Goal: Task Accomplishment & Management: Manage account settings

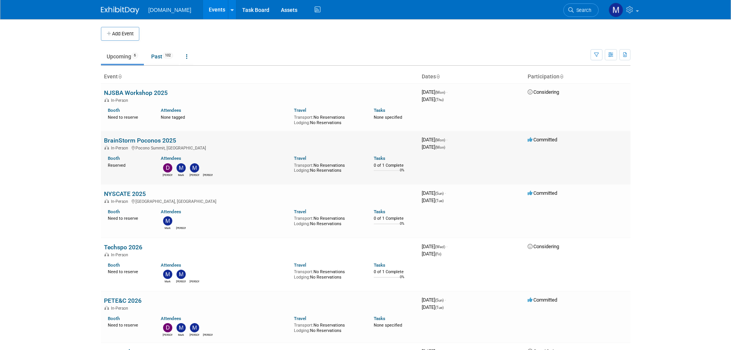
click at [144, 138] on link "BrainStorm Poconos 2025" at bounding box center [140, 140] width 72 height 7
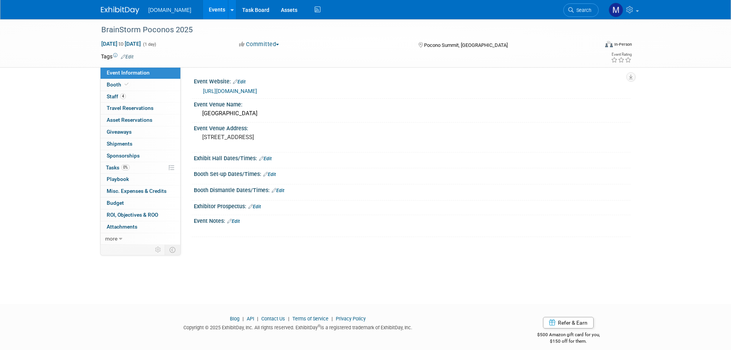
click at [230, 91] on link "https://brainstormk20.com/poconos" at bounding box center [230, 91] width 54 height 6
click at [271, 158] on link "Edit" at bounding box center [265, 158] width 13 height 5
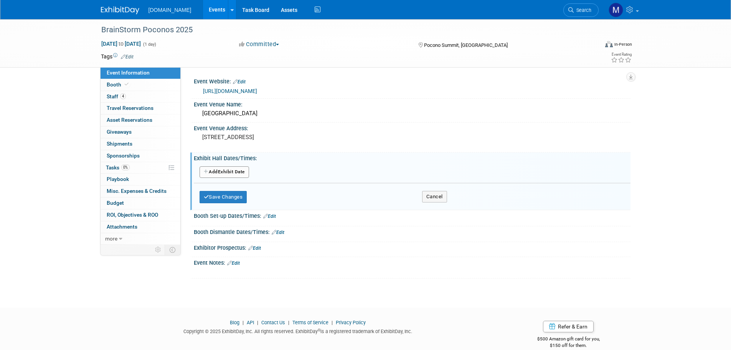
click at [224, 174] on button "Add Another Exhibit Date" at bounding box center [225, 172] width 50 height 12
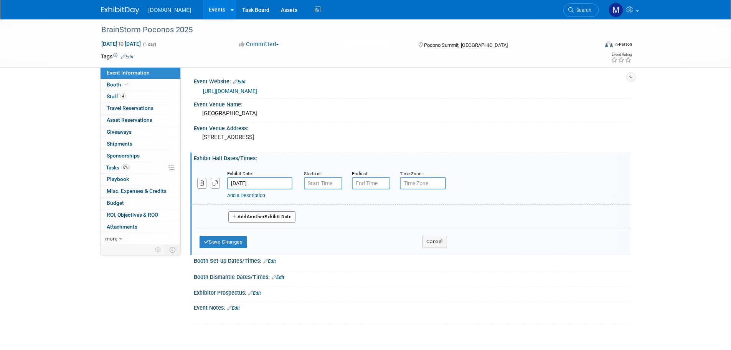
click at [271, 186] on input "Nov 17, 2025" at bounding box center [259, 183] width 65 height 12
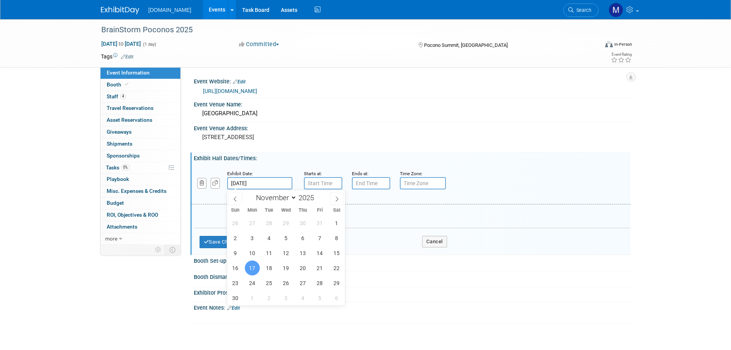
click at [249, 265] on span "17" at bounding box center [252, 267] width 15 height 15
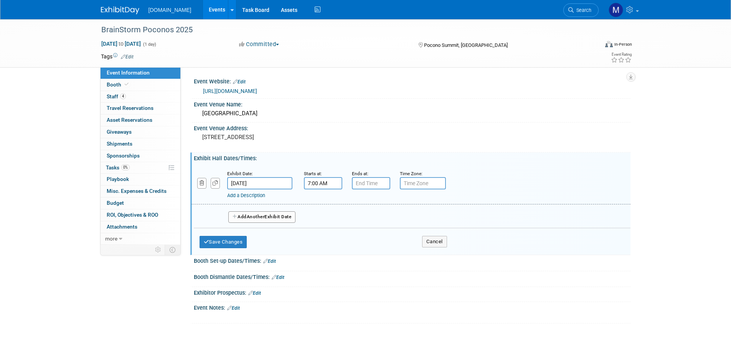
click at [309, 181] on input "7:00 AM" at bounding box center [323, 183] width 38 height 12
click at [322, 231] on span at bounding box center [321, 235] width 13 height 13
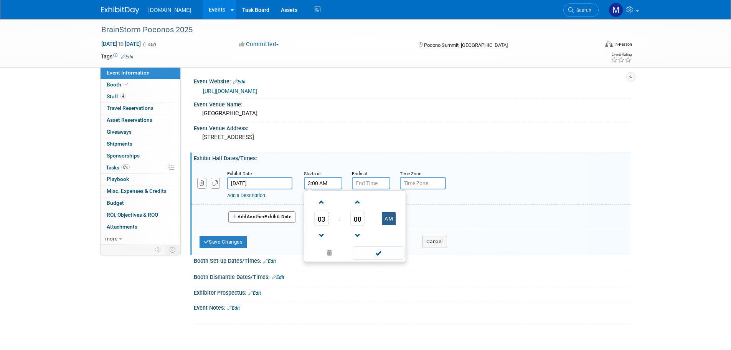
click at [389, 219] on button "AM" at bounding box center [389, 218] width 14 height 13
type input "3:00 PM"
click at [373, 250] on span at bounding box center [379, 252] width 52 height 13
type input "7:00 PM"
click at [367, 180] on input "7:00 PM" at bounding box center [371, 183] width 38 height 12
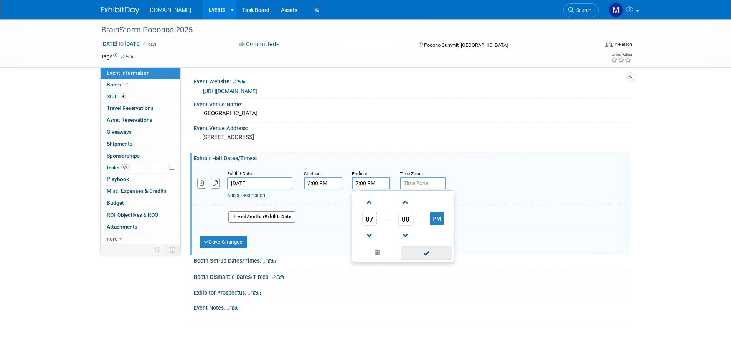
click at [415, 254] on span at bounding box center [427, 252] width 52 height 13
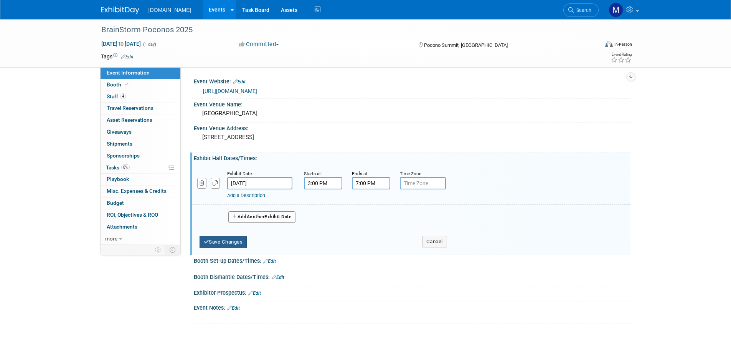
click at [225, 242] on button "Save Changes" at bounding box center [224, 242] width 48 height 12
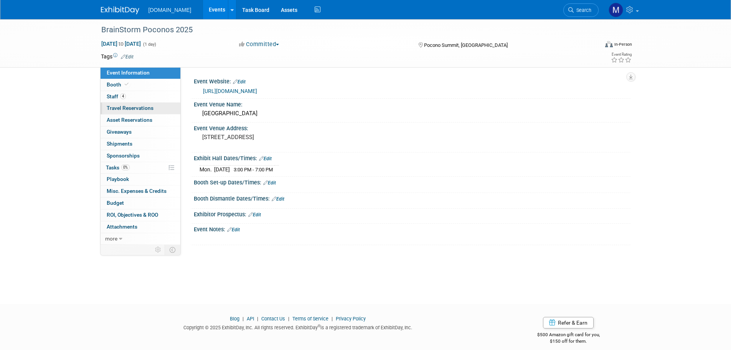
click at [129, 105] on span "Travel Reservations 0" at bounding box center [130, 108] width 47 height 6
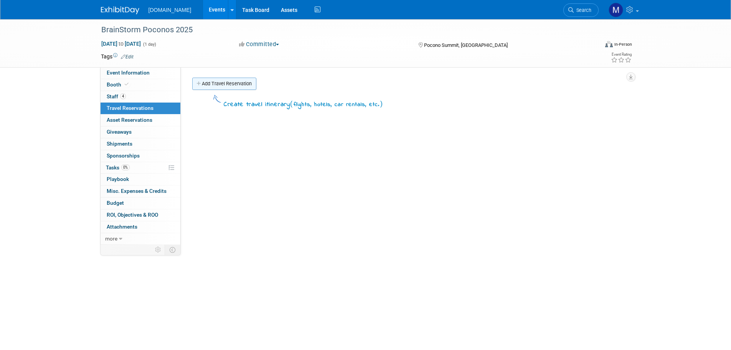
click at [227, 86] on link "Add Travel Reservation" at bounding box center [224, 84] width 64 height 12
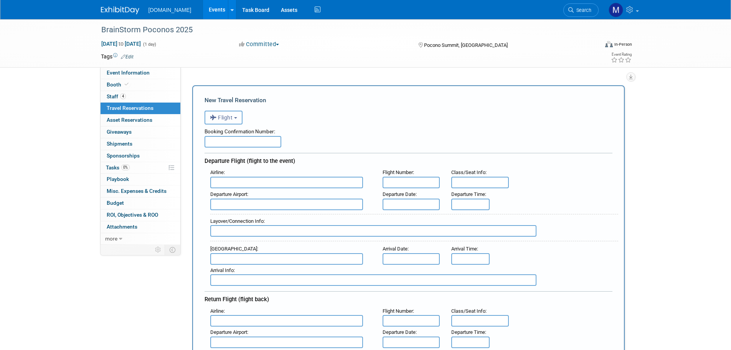
click at [229, 113] on button "Flight" at bounding box center [224, 118] width 38 height 14
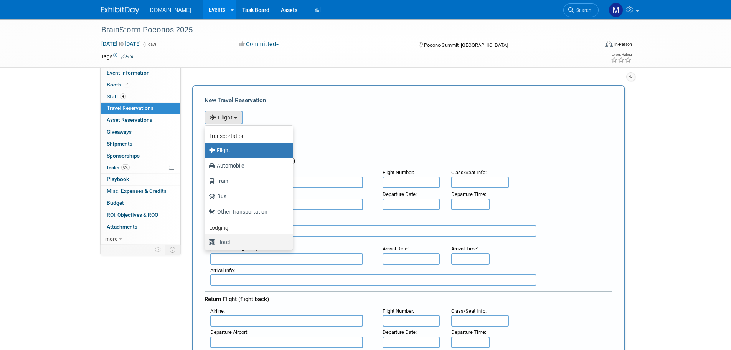
click at [218, 244] on label "Hotel" at bounding box center [247, 242] width 76 height 12
click at [206, 243] on input "Hotel" at bounding box center [203, 240] width 5 height 5
select select "6"
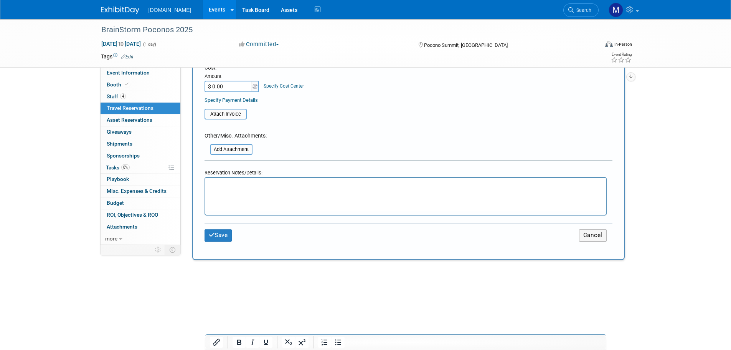
scroll to position [307, 0]
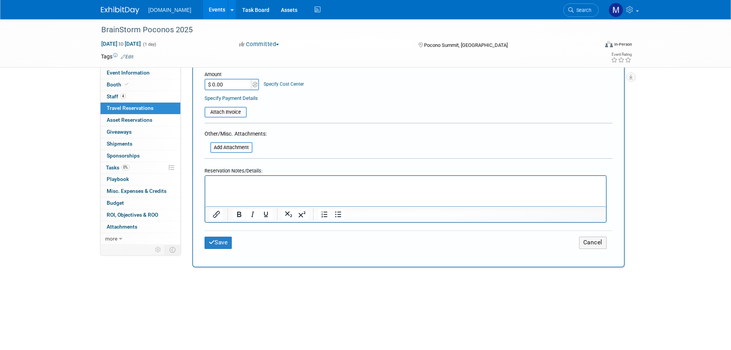
click at [225, 181] on p "Rich Text Area. Press ALT-0 for help." at bounding box center [406, 183] width 392 height 8
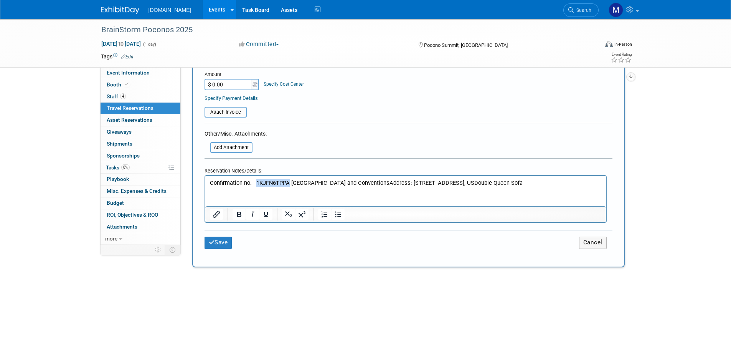
drag, startPoint x: 255, startPoint y: 181, endPoint x: 288, endPoint y: 181, distance: 32.6
click at [288, 181] on p "Confirmation no. - 1KJFN6TPPA Kalahari Resorts and ConventionsAddress: 250 Kala…" at bounding box center [406, 183] width 392 height 8
copy p "1KJFN6TPPA"
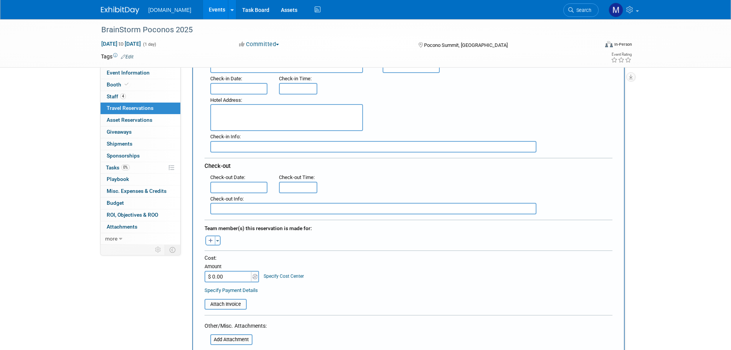
scroll to position [0, 0]
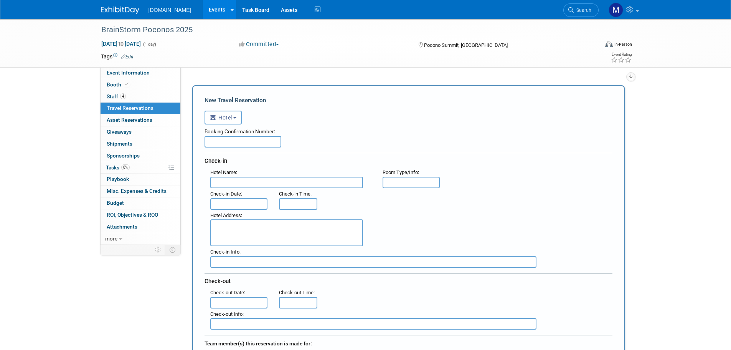
click at [239, 141] on input "text" at bounding box center [243, 142] width 77 height 12
type input "1KJFN6TPPA"
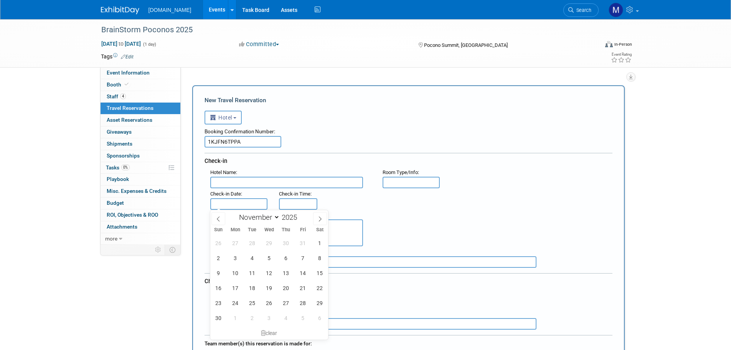
click at [223, 201] on input "text" at bounding box center [239, 204] width 58 height 12
click at [219, 287] on span "16" at bounding box center [218, 287] width 15 height 15
type input "Nov 16, 2025"
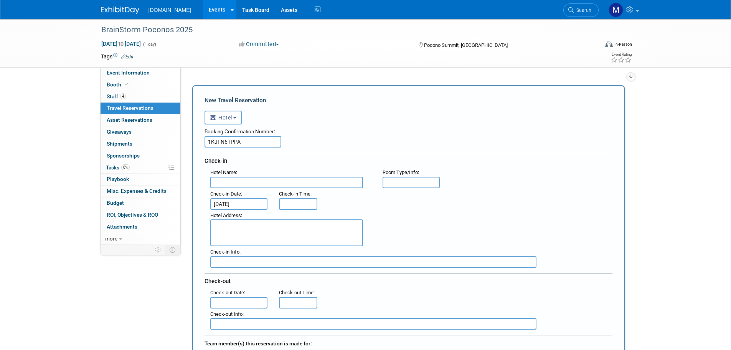
click at [227, 301] on input "text" at bounding box center [239, 303] width 58 height 12
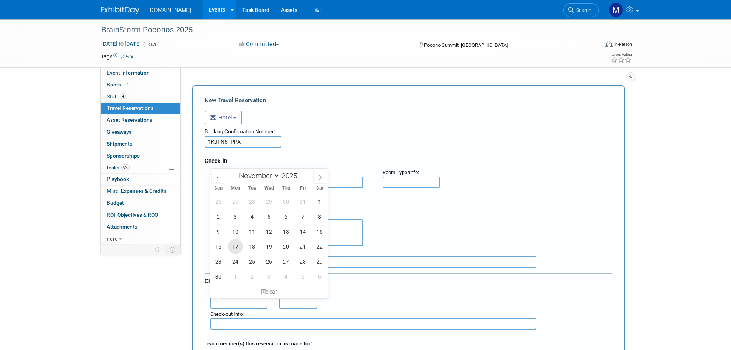
click at [233, 243] on span "17" at bounding box center [235, 246] width 15 height 15
type input "Nov 17, 2025"
click at [370, 212] on div "Hotel Address :" at bounding box center [290, 215] width 161 height 8
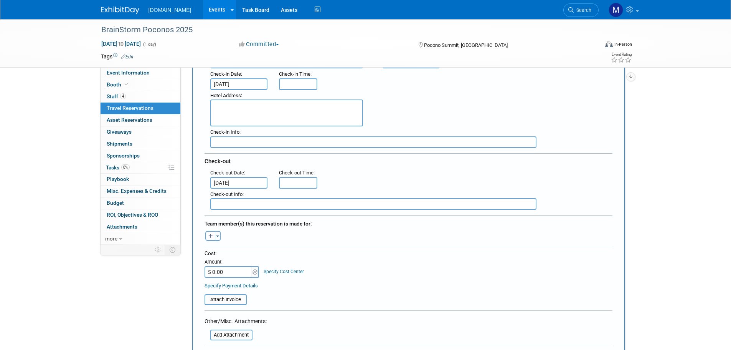
scroll to position [154, 0]
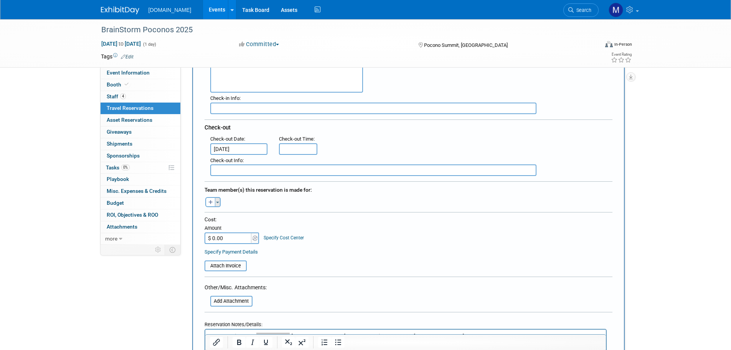
click at [219, 202] on span "button" at bounding box center [217, 203] width 3 height 2
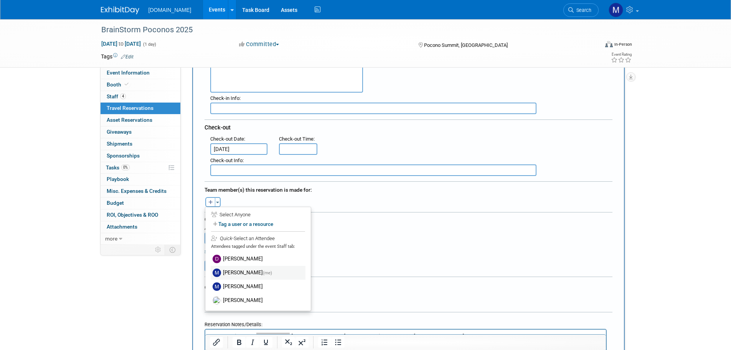
click at [235, 273] on label "Mark Menzella (me)" at bounding box center [258, 273] width 95 height 14
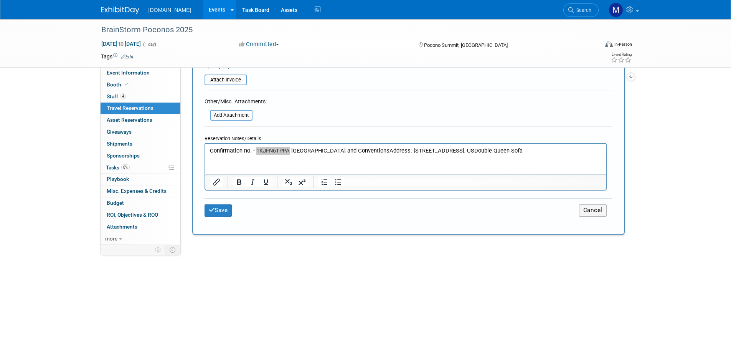
scroll to position [384, 0]
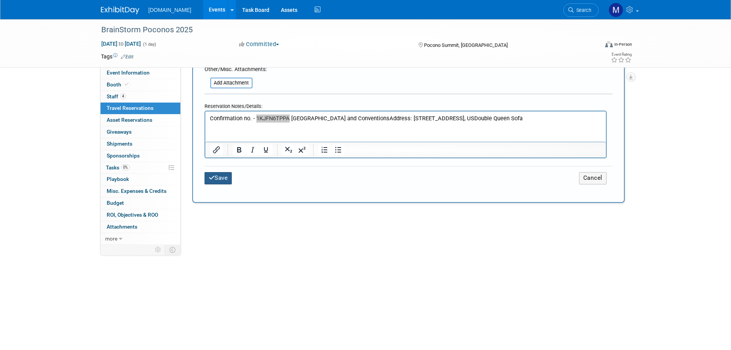
click at [219, 178] on button "Save" at bounding box center [219, 178] width 28 height 12
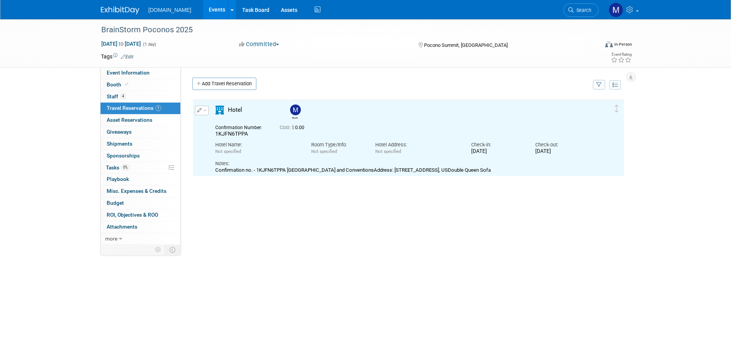
scroll to position [0, 0]
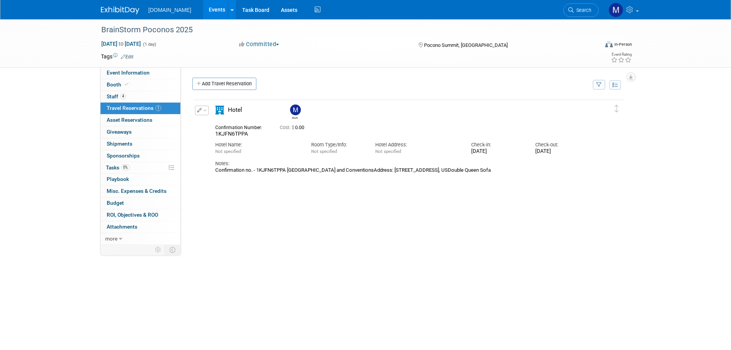
click at [125, 13] on img at bounding box center [120, 11] width 38 height 8
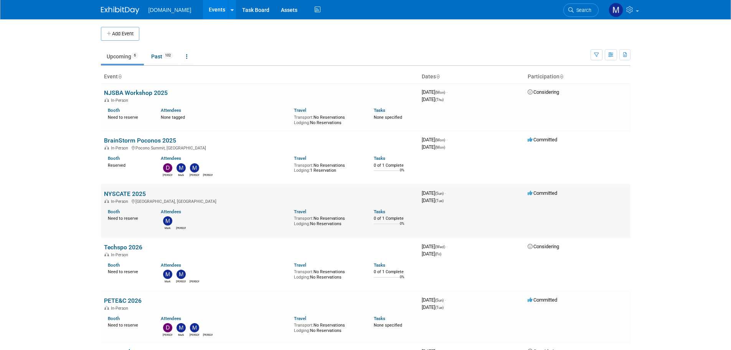
click at [118, 194] on link "NYSCATE 2025" at bounding box center [125, 193] width 42 height 7
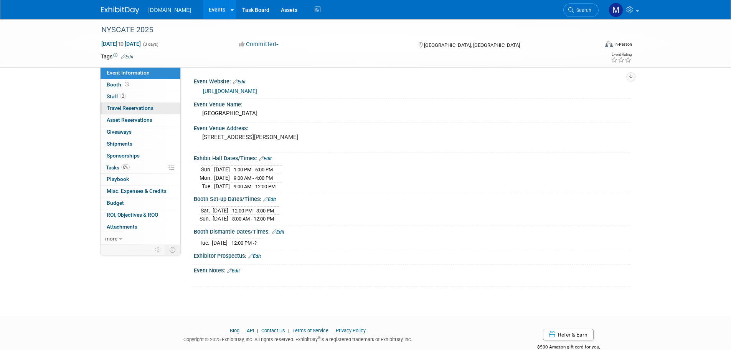
click at [124, 109] on span "Travel Reservations 0" at bounding box center [130, 108] width 47 height 6
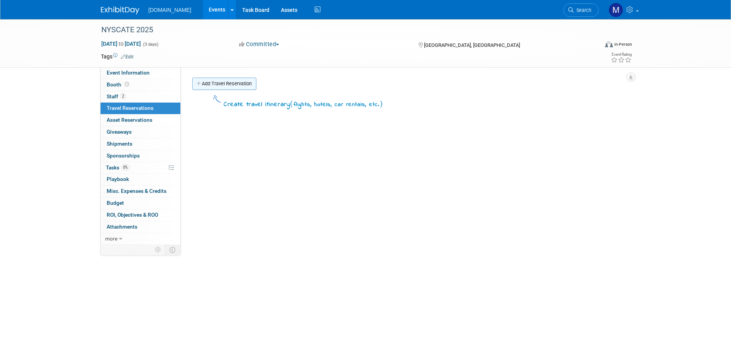
click at [225, 86] on link "Add Travel Reservation" at bounding box center [224, 84] width 64 height 12
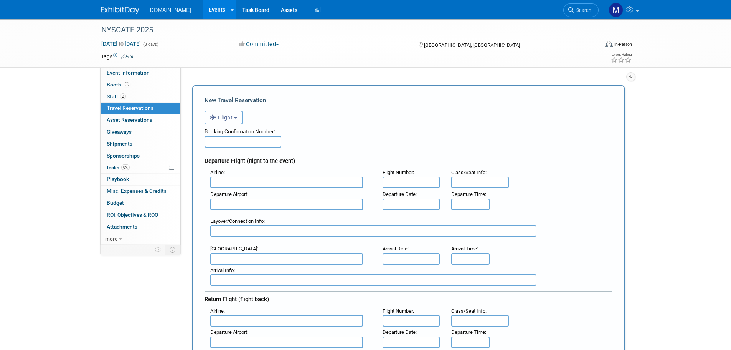
click at [221, 121] on button "Flight" at bounding box center [224, 118] width 38 height 14
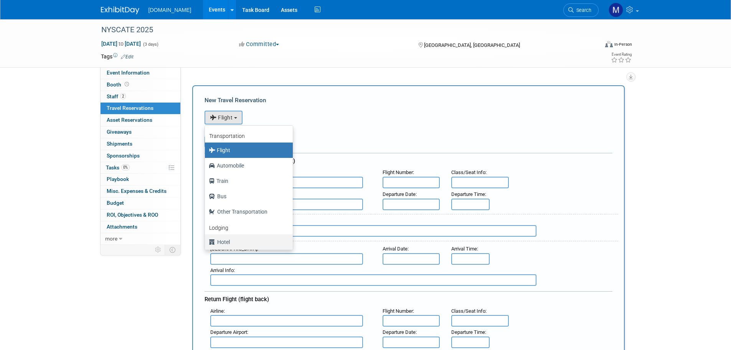
click at [224, 242] on label "Hotel" at bounding box center [247, 242] width 76 height 12
click at [206, 242] on input "Hotel" at bounding box center [203, 240] width 5 height 5
select select "6"
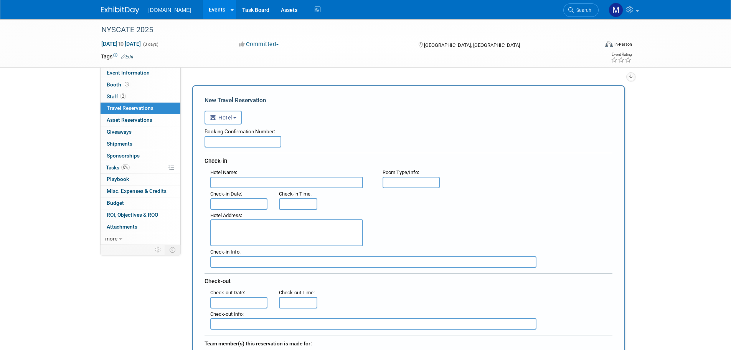
click at [230, 180] on input "text" at bounding box center [286, 183] width 153 height 12
type input "The Inn at Turning Point"
type input "Double"
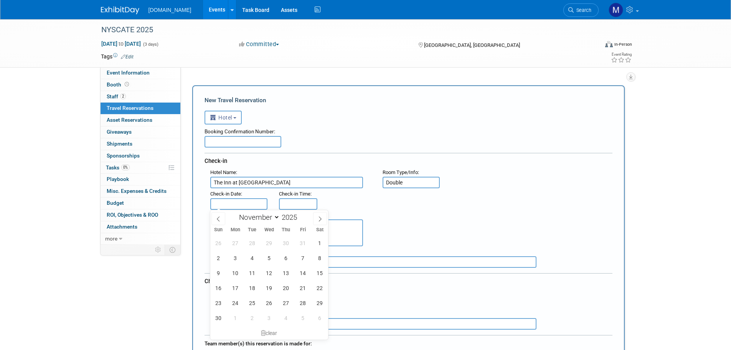
click at [224, 201] on input "text" at bounding box center [239, 204] width 58 height 12
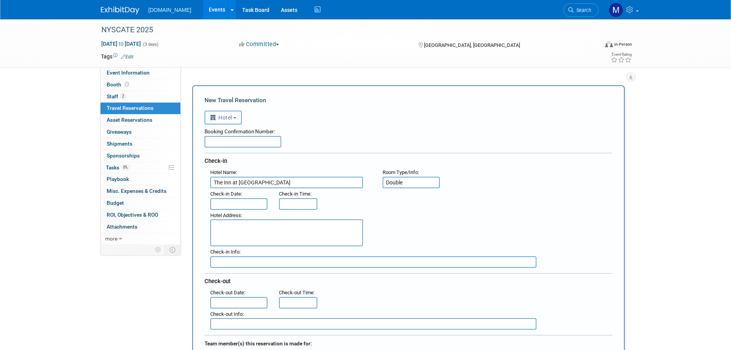
click at [402, 222] on div "Hotel Address :" at bounding box center [412, 228] width 414 height 37
click at [239, 142] on input "text" at bounding box center [243, 142] width 77 height 12
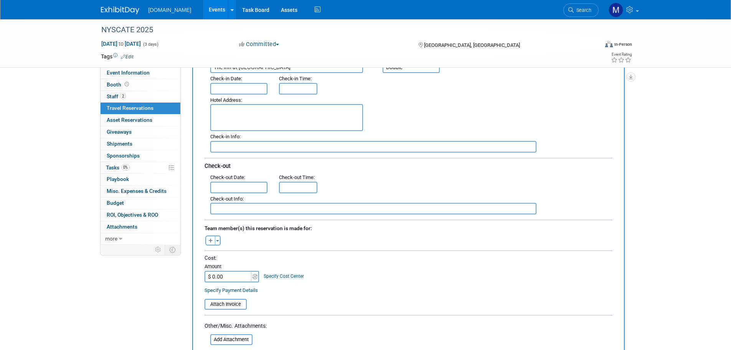
scroll to position [154, 0]
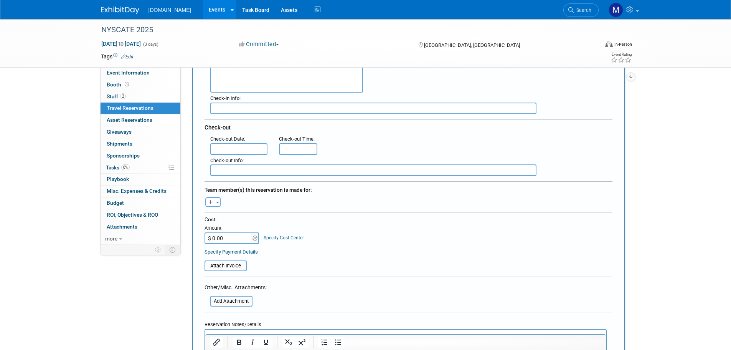
click at [233, 237] on input "$ 0.00" at bounding box center [229, 238] width 48 height 12
type input "$ 340.54"
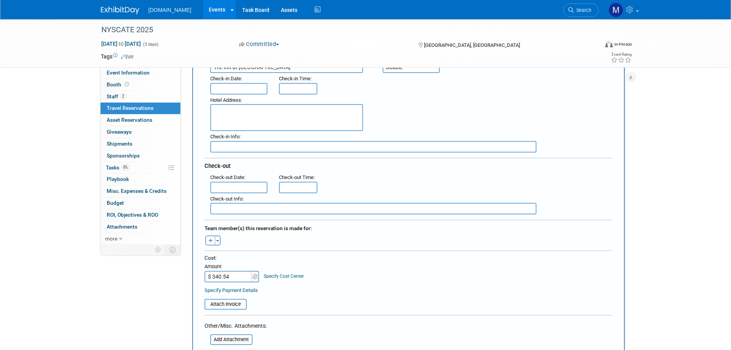
scroll to position [77, 0]
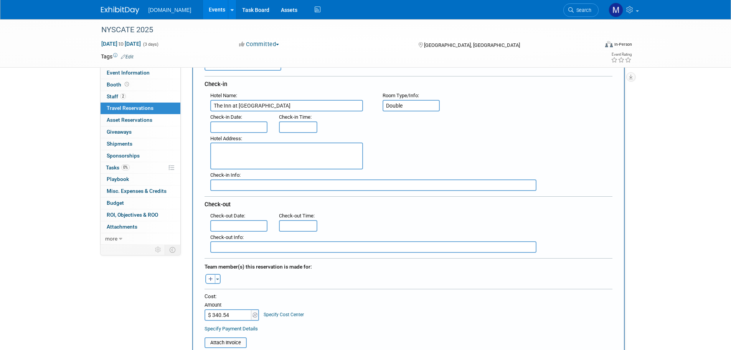
click at [238, 122] on input "text" at bounding box center [239, 127] width 58 height 12
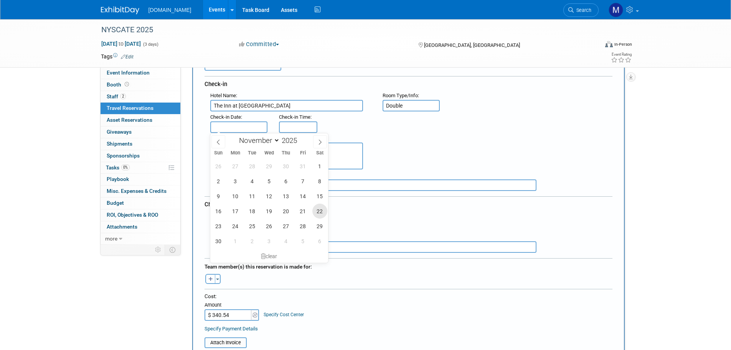
click at [316, 210] on span "22" at bounding box center [319, 210] width 15 height 15
type input "Nov 22, 2025"
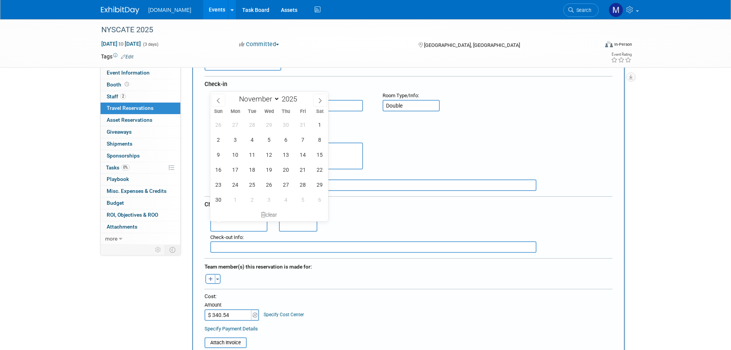
click at [233, 226] on input "text" at bounding box center [239, 226] width 58 height 12
click at [252, 185] on span "25" at bounding box center [252, 184] width 15 height 15
type input "Nov 25, 2025"
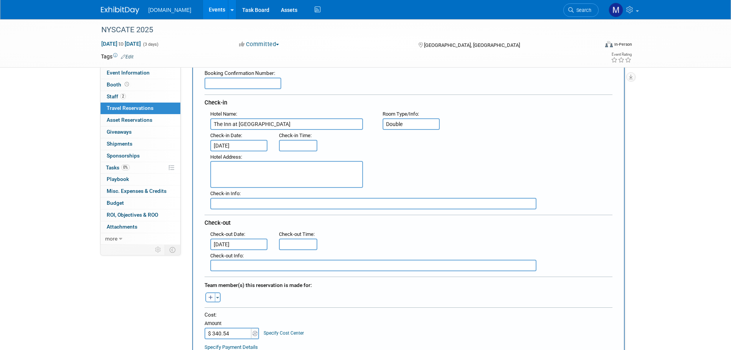
scroll to position [38, 0]
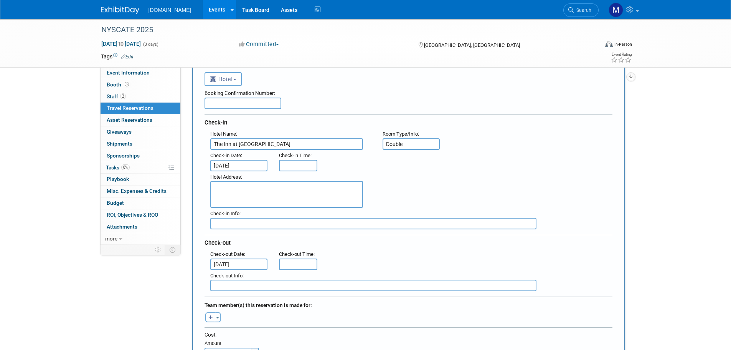
click at [216, 188] on textarea at bounding box center [286, 194] width 153 height 27
click at [226, 189] on textarea at bounding box center [286, 194] width 153 height 27
click at [230, 103] on input "text" at bounding box center [243, 103] width 77 height 12
type input "3:00 PM"
click at [290, 167] on input "3:00 PM" at bounding box center [298, 166] width 38 height 12
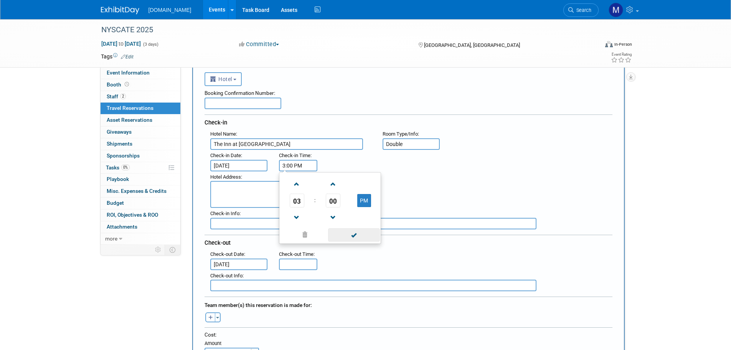
click at [344, 237] on span at bounding box center [354, 234] width 52 height 13
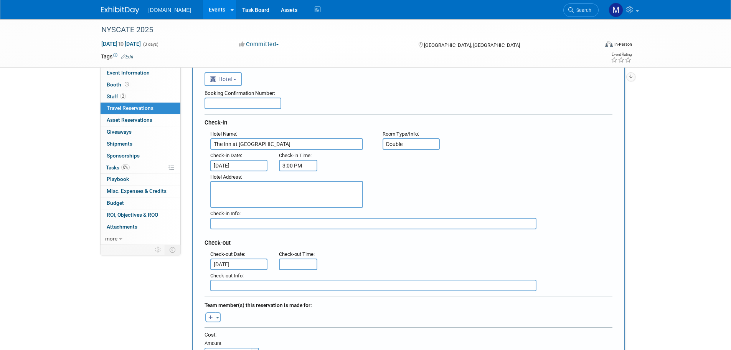
type input "11:00 AM"
click at [292, 267] on input "11:00 AM" at bounding box center [298, 264] width 38 height 12
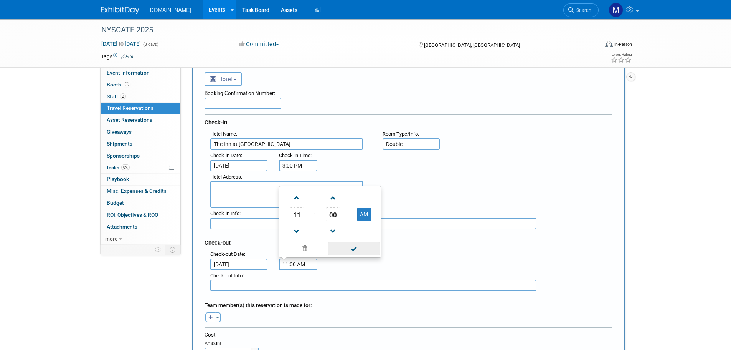
click at [355, 248] on span at bounding box center [354, 248] width 52 height 13
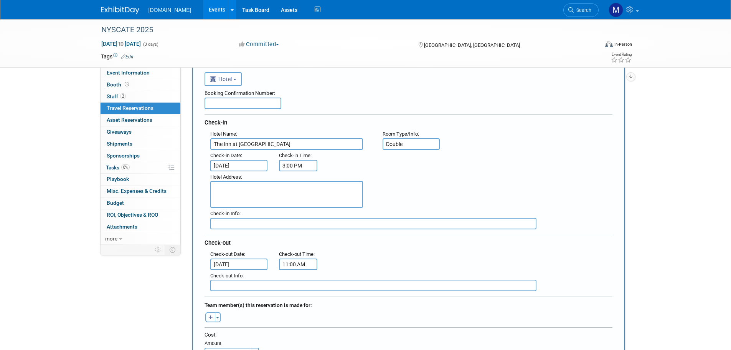
click at [226, 100] on input "text" at bounding box center [243, 103] width 77 height 12
click at [228, 101] on input "text" at bounding box center [243, 103] width 77 height 12
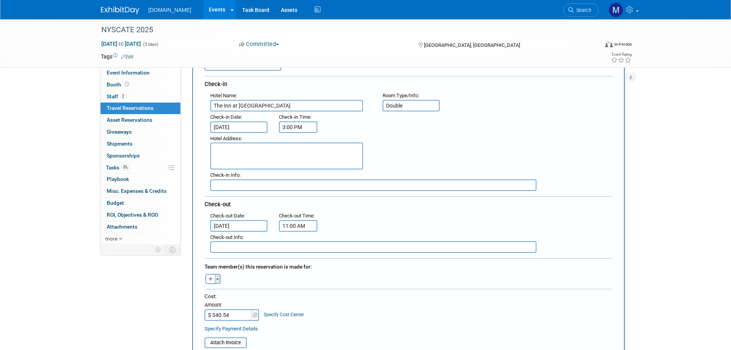
type input "LYXCZ"
click at [218, 276] on button "Toggle Dropdown" at bounding box center [218, 279] width 6 height 10
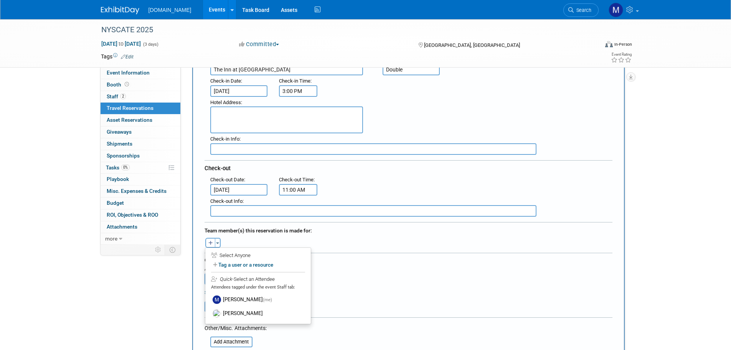
scroll to position [115, 0]
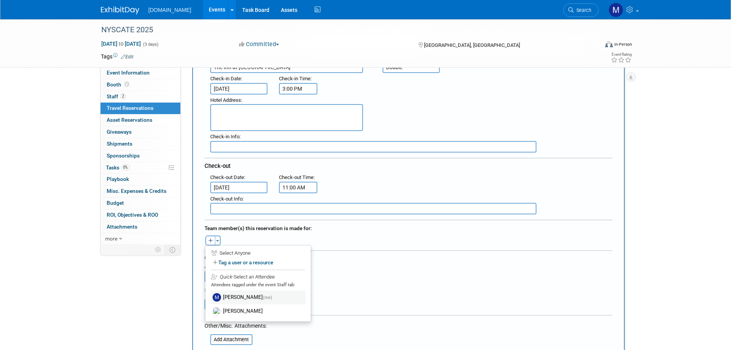
click at [229, 296] on label "Mark Menzella (me)" at bounding box center [258, 297] width 95 height 14
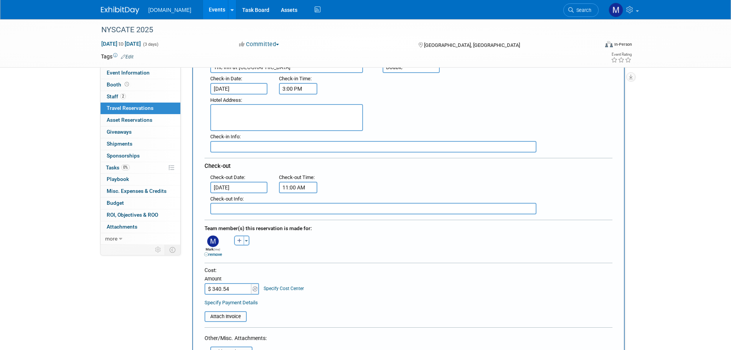
click at [242, 240] on button "button" at bounding box center [239, 240] width 10 height 10
select select
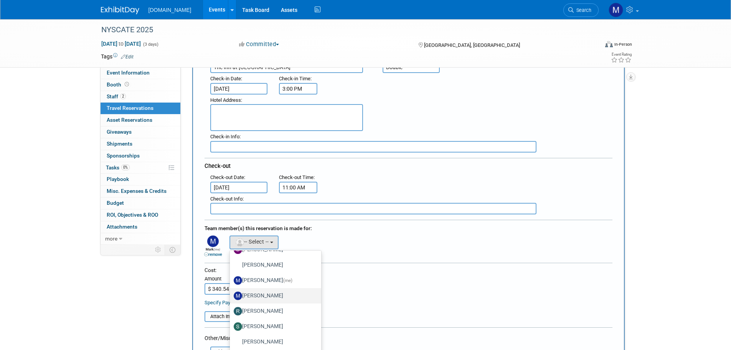
scroll to position [45, 0]
click at [250, 338] on label "Stephen Bart" at bounding box center [274, 340] width 80 height 12
click at [231, 338] on input "Stephen Bart" at bounding box center [228, 338] width 5 height 5
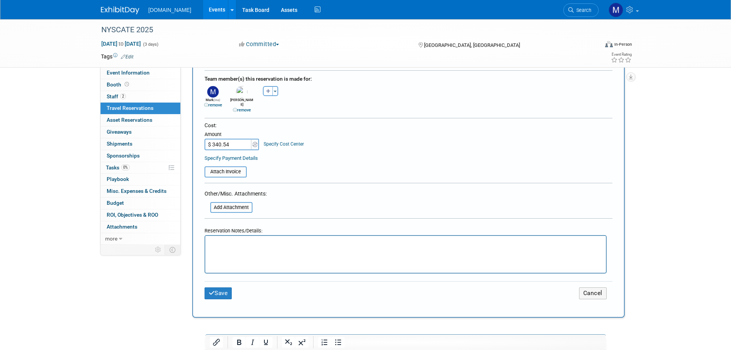
scroll to position [269, 0]
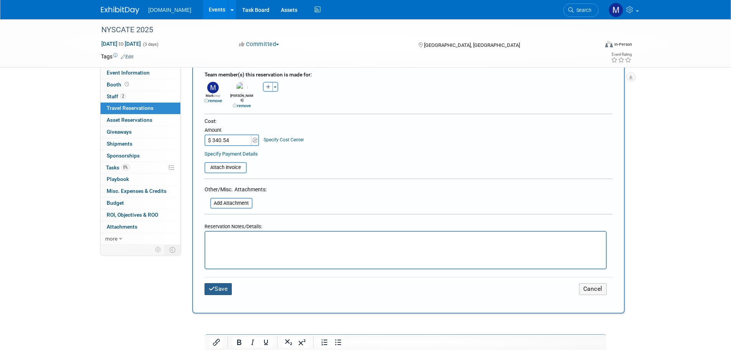
click at [217, 283] on button "Save" at bounding box center [219, 289] width 28 height 12
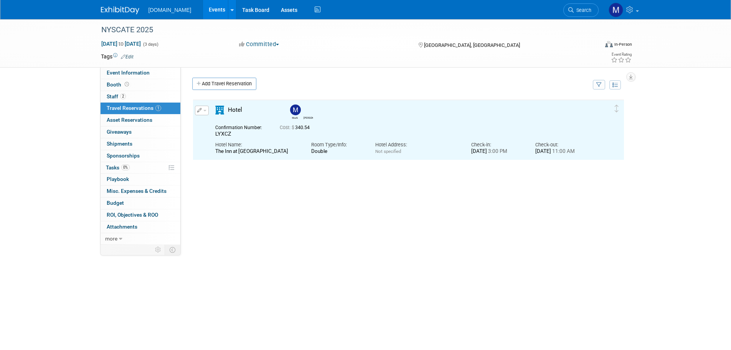
scroll to position [0, 0]
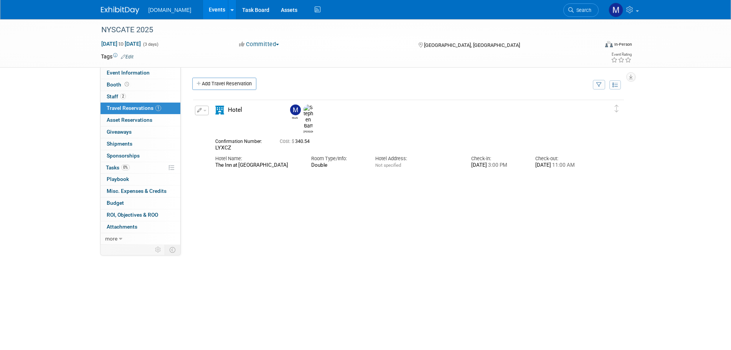
click at [124, 6] on link at bounding box center [125, 6] width 48 height 6
